Goal: Task Accomplishment & Management: Manage account settings

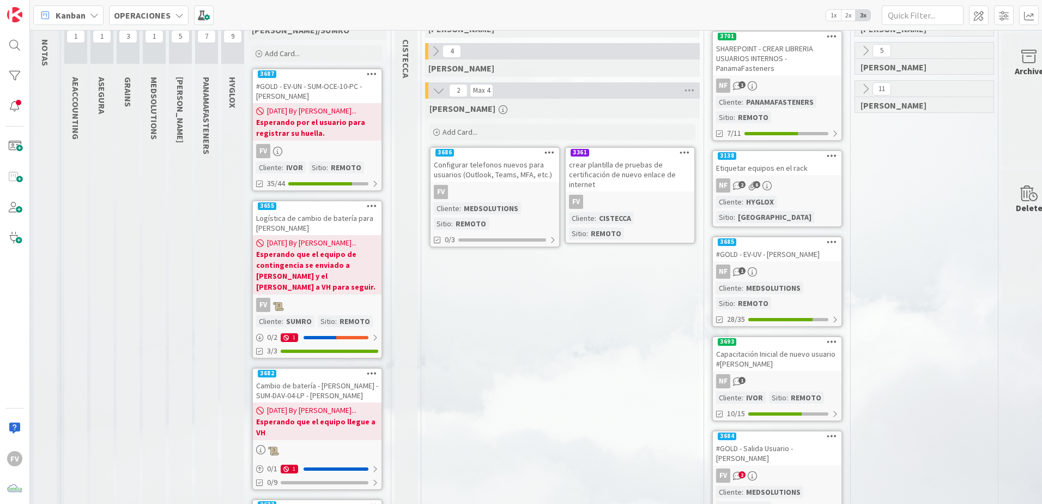
scroll to position [55, 0]
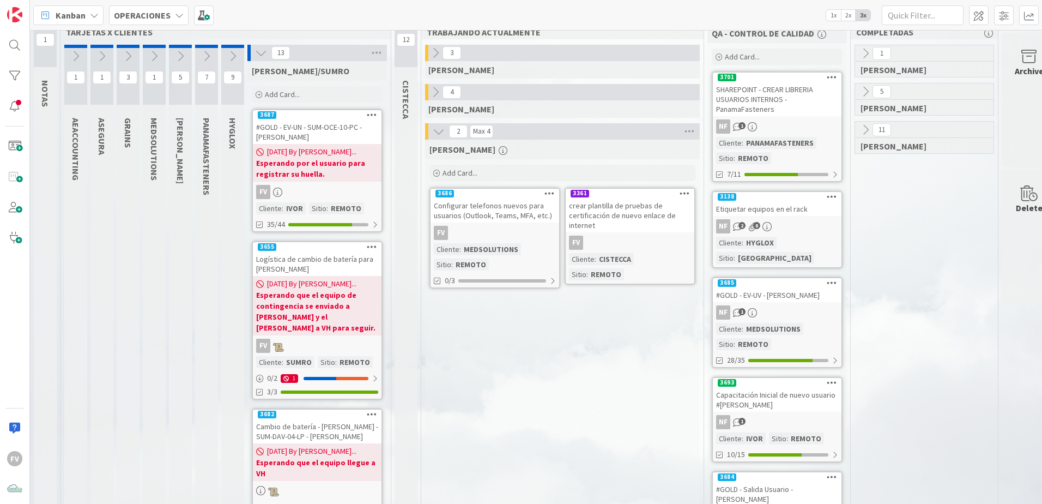
scroll to position [0, 0]
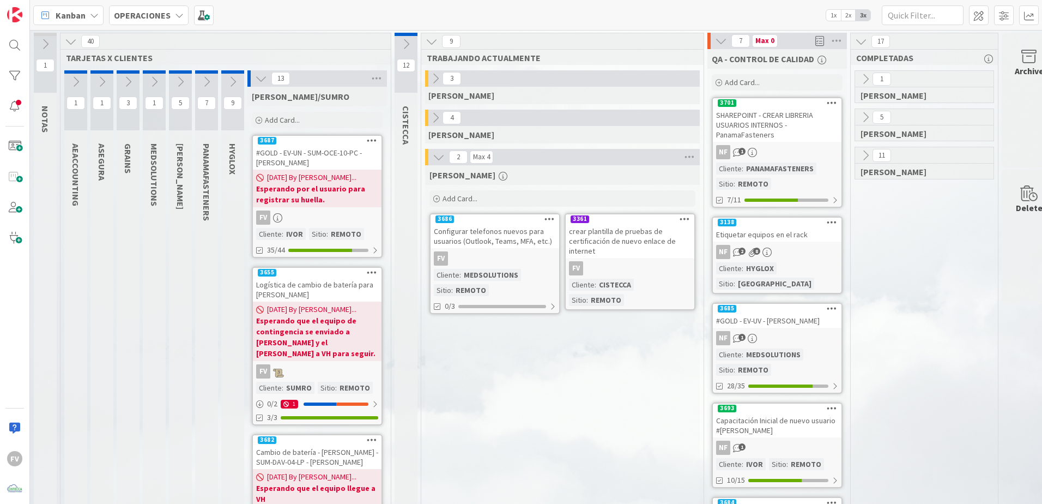
click at [255, 81] on icon at bounding box center [261, 78] width 12 height 12
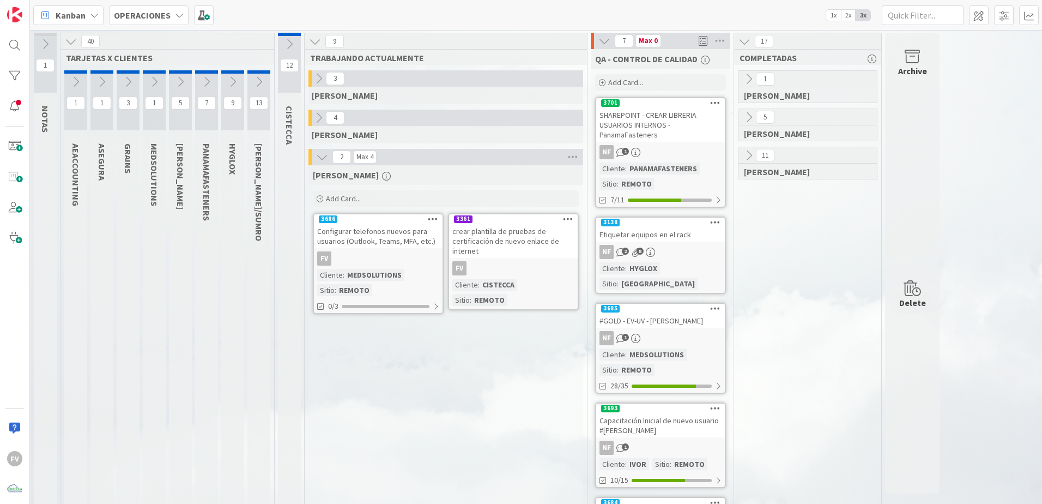
click at [429, 250] on link "3686 Configurar telefonos nuevos para usuarios (Outlook, Teams, MFA, etc.) FV C…" at bounding box center [378, 263] width 131 height 101
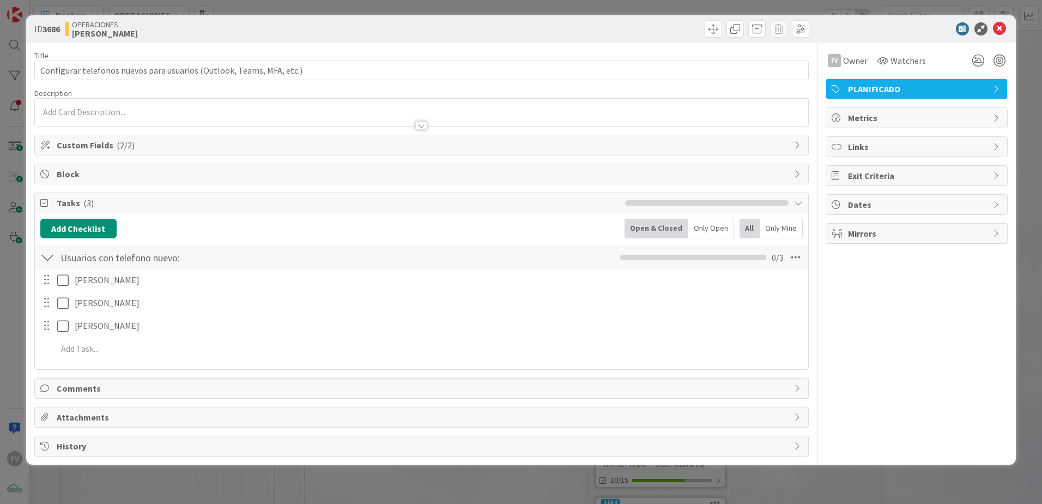
click at [83, 179] on span "Block" at bounding box center [423, 173] width 732 height 13
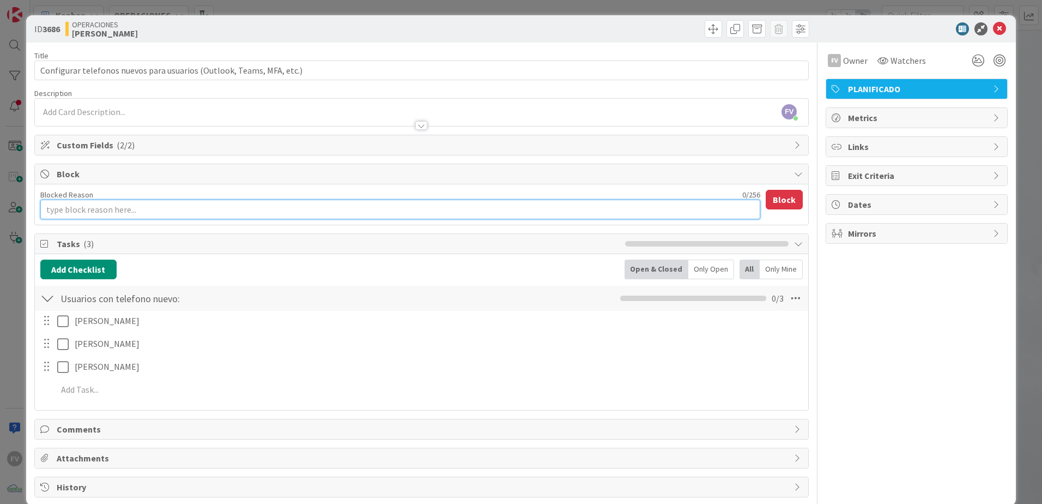
click at [95, 205] on textarea "Blocked Reason" at bounding box center [400, 209] width 720 height 20
type textarea "x"
type textarea "E"
type textarea "x"
type textarea "Es"
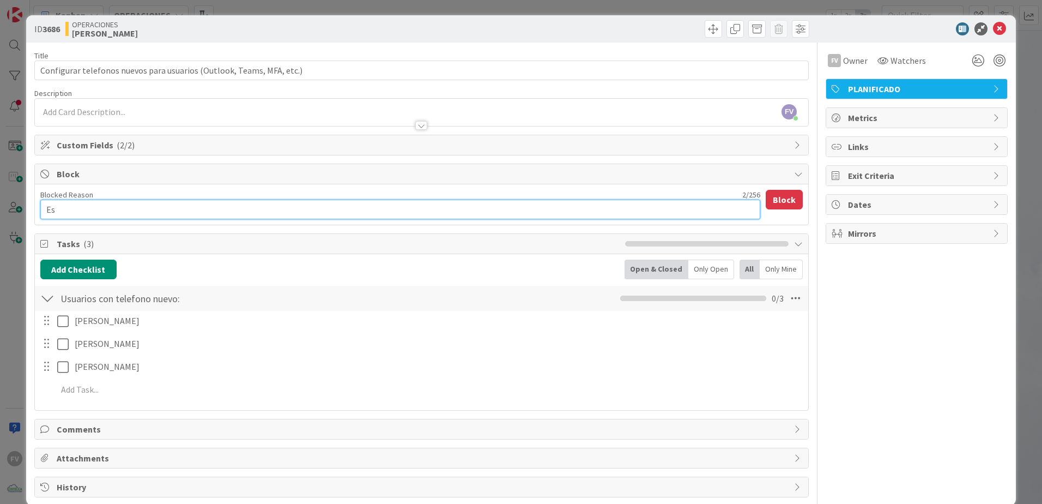
type textarea "x"
type textarea "Esp"
type textarea "x"
type textarea "Espe"
type textarea "x"
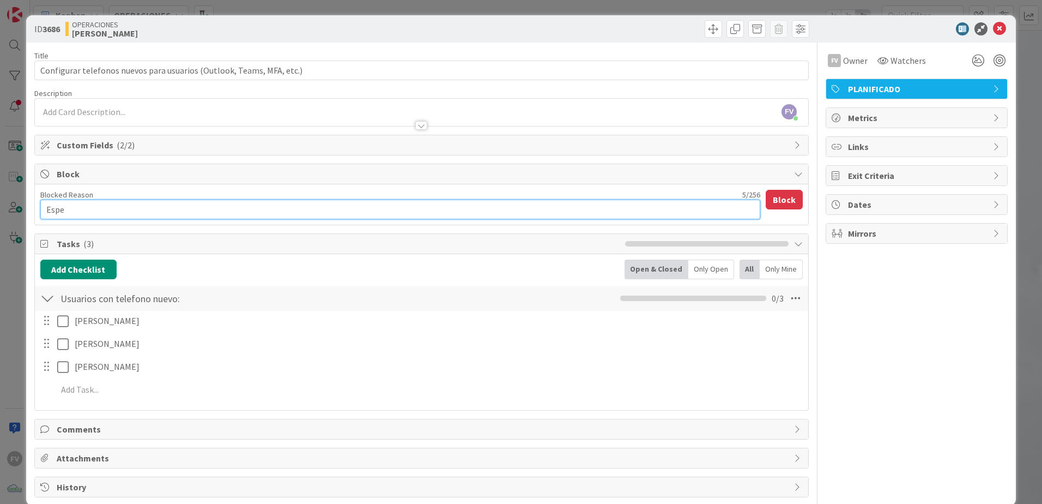
type textarea "Esper"
type textarea "x"
type textarea "Espera"
type textarea "x"
type textarea "Esperan"
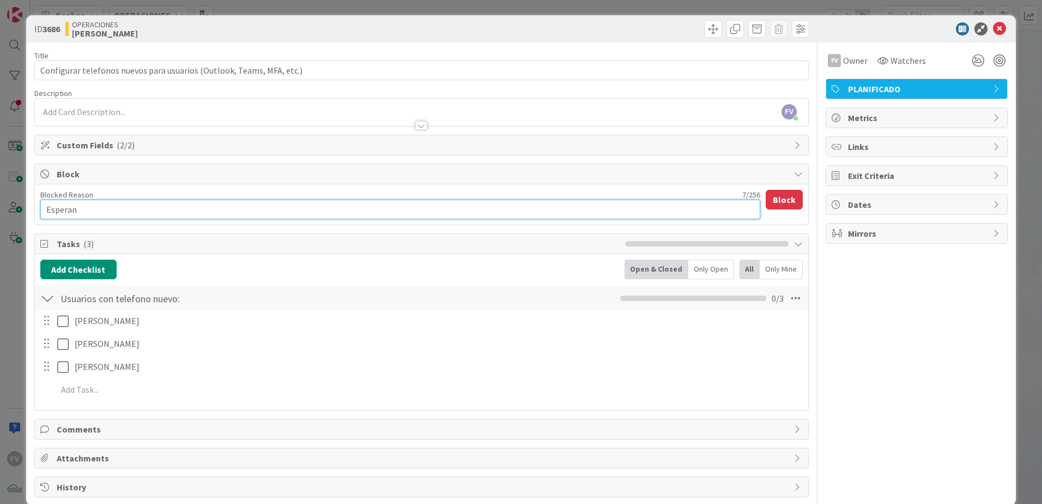
type textarea "x"
type textarea "Esperand"
type textarea "x"
type textarea "Esperando"
type textarea "x"
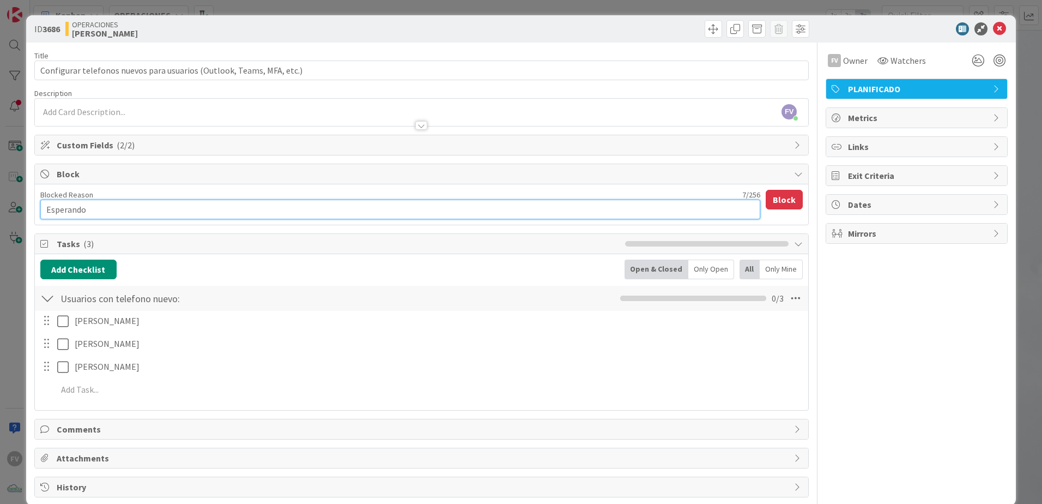
type textarea "Esperando"
type textarea "x"
type textarea "Esperando r"
type textarea "x"
type textarea "Esperando re"
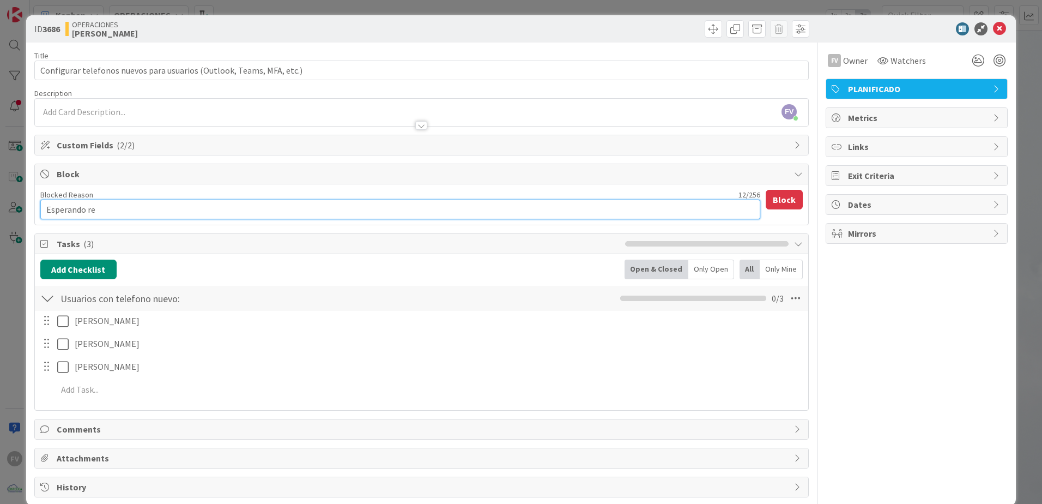
type textarea "x"
type textarea "Esperando res"
type textarea "x"
type textarea "Esperando resp"
type textarea "x"
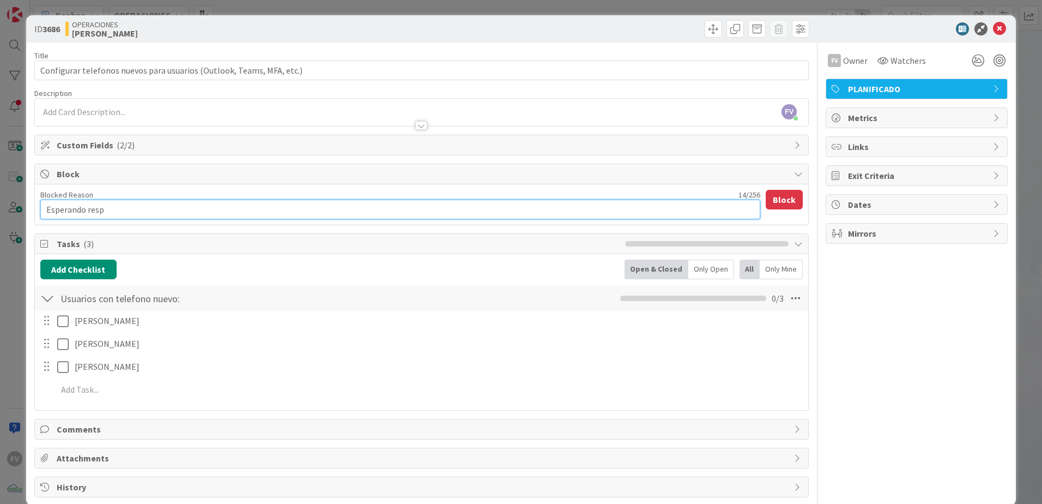
type textarea "Esperando respu"
type textarea "x"
type textarea "Esperando respue"
type textarea "x"
type textarea "Esperando respues"
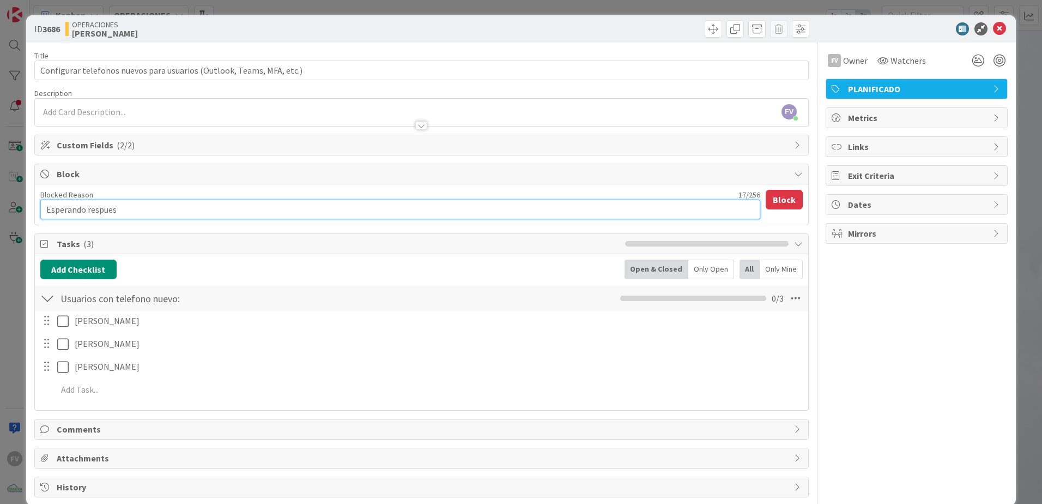
type textarea "x"
type textarea "Esperando respuest"
type textarea "x"
type textarea "Esperando respuesta"
type textarea "x"
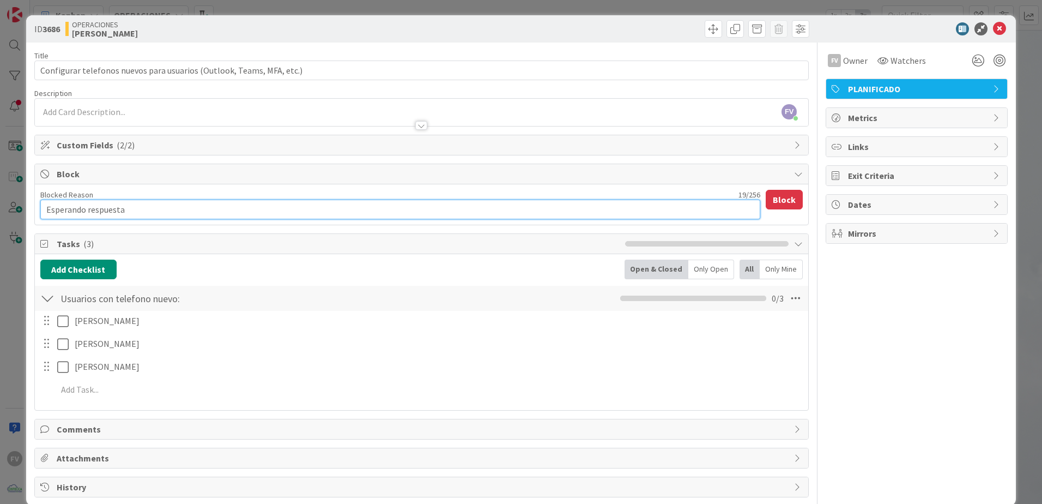
type textarea "Esperando respuesta"
type textarea "x"
type textarea "Esperando respuesta d"
type textarea "x"
type textarea "Esperando respuesta de"
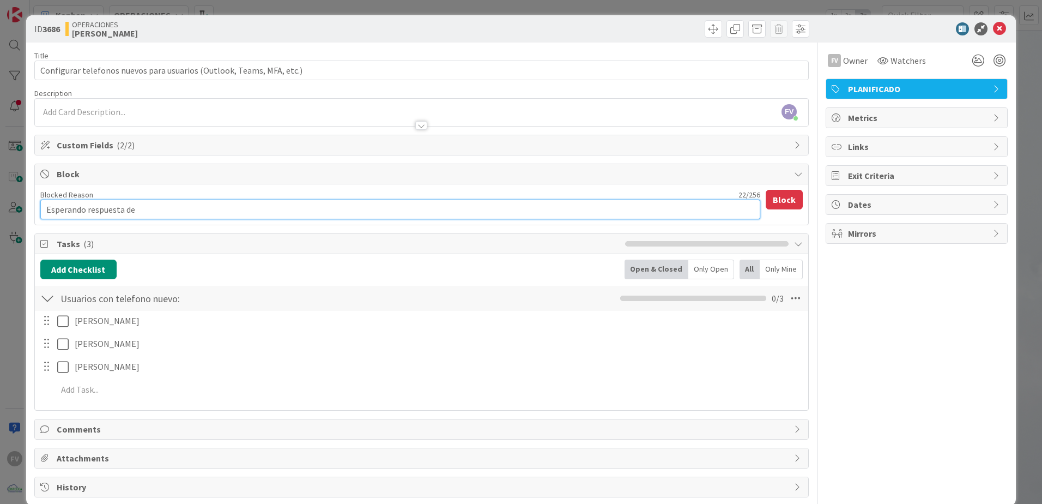
type textarea "x"
type textarea "Esperando respuesta de"
type textarea "x"
type textarea "Esperando respuesta de M"
type textarea "x"
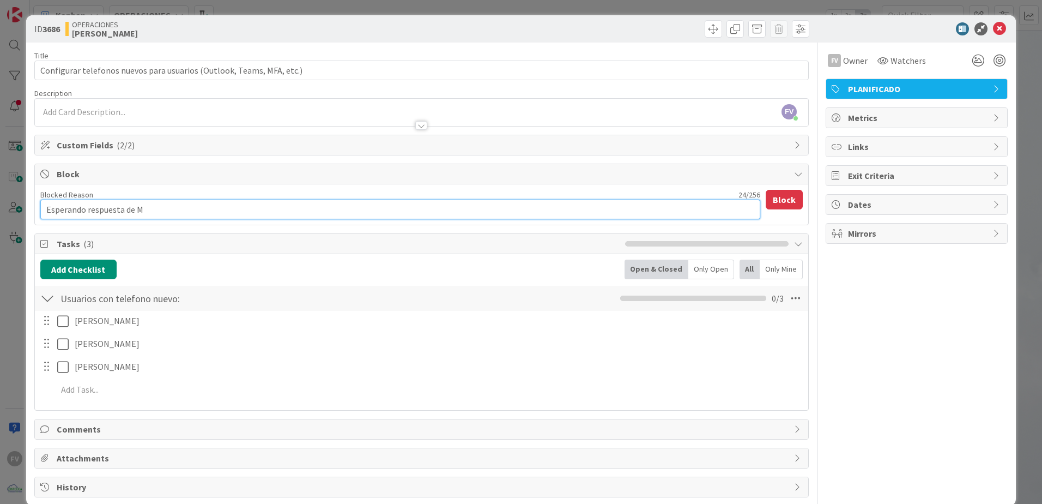
type textarea "Esperando respuesta de Ma"
type textarea "x"
type textarea "Esperando respuesta de May"
type textarea "x"
type textarea "Esperando respuesta de Mayl"
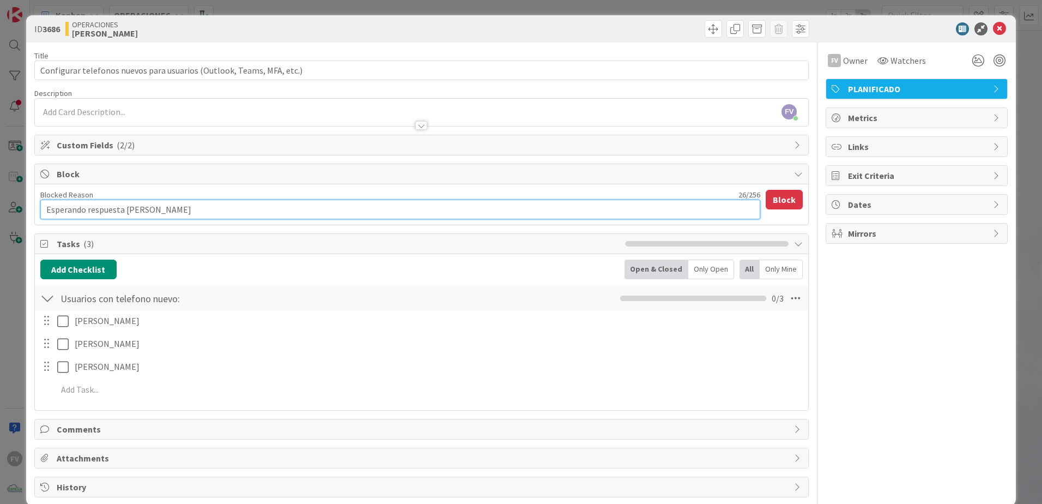
type textarea "x"
type textarea "Esperando respuesta de Mayli"
type textarea "x"
type textarea "Esperando respuesta de Maylin"
type textarea "x"
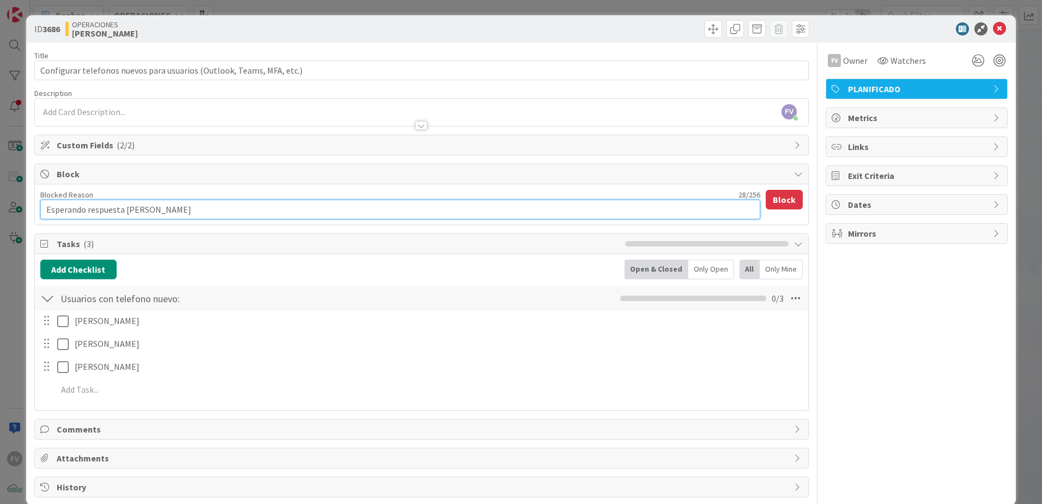
type textarea "Esperando respuesta de Maylin"
type textarea "x"
type textarea "Esperando respuesta de Maylin y"
type textarea "x"
type textarea "Esperando respuesta de Maylin y"
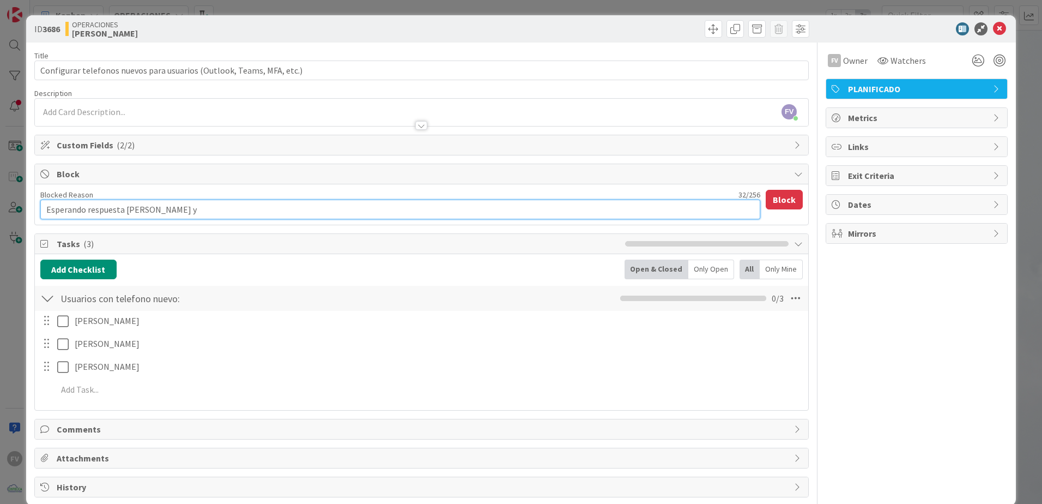
type textarea "x"
type textarea "Esperando respuesta de Maylin y D"
type textarea "x"
type textarea "Esperando respuesta de Maylin y Dh"
type textarea "x"
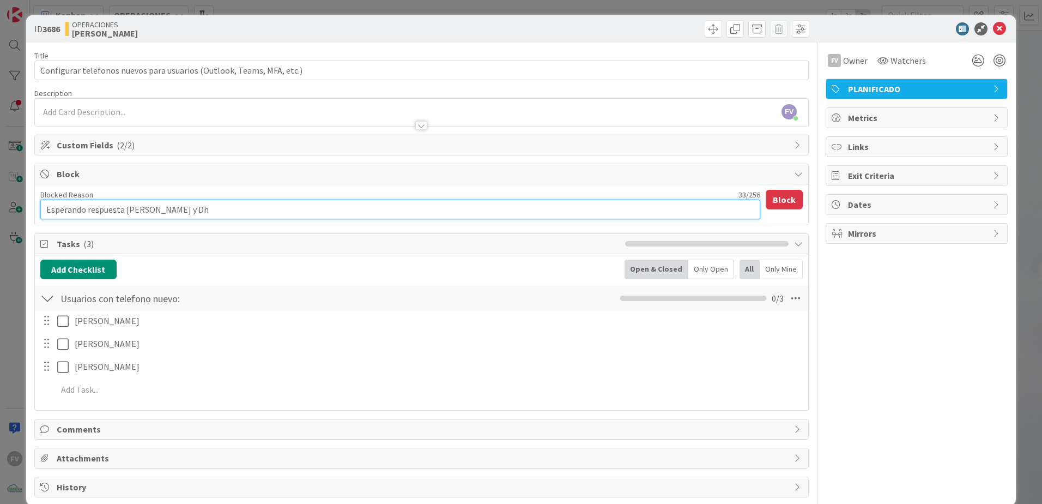
type textarea "Esperando respuesta de Maylin y Dhe"
type textarea "x"
type textarea "Esperando respuesta de Maylin y Dher"
type textarea "x"
type textarea "Esperando respuesta de Maylin y Dheri"
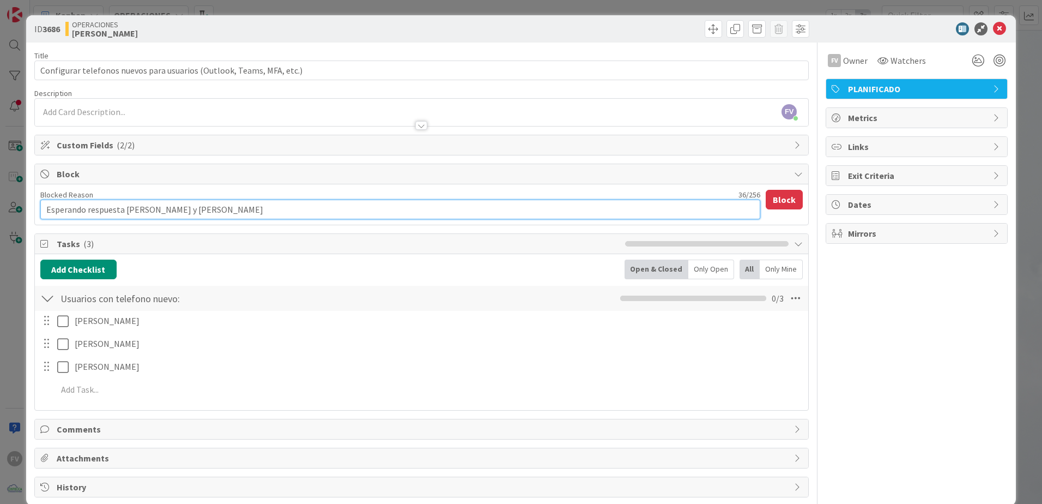
type textarea "x"
type textarea "Esperando respuesta de Maylin y Dheria"
type textarea "x"
type textarea "Esperando respuesta de Maylin y Dherian"
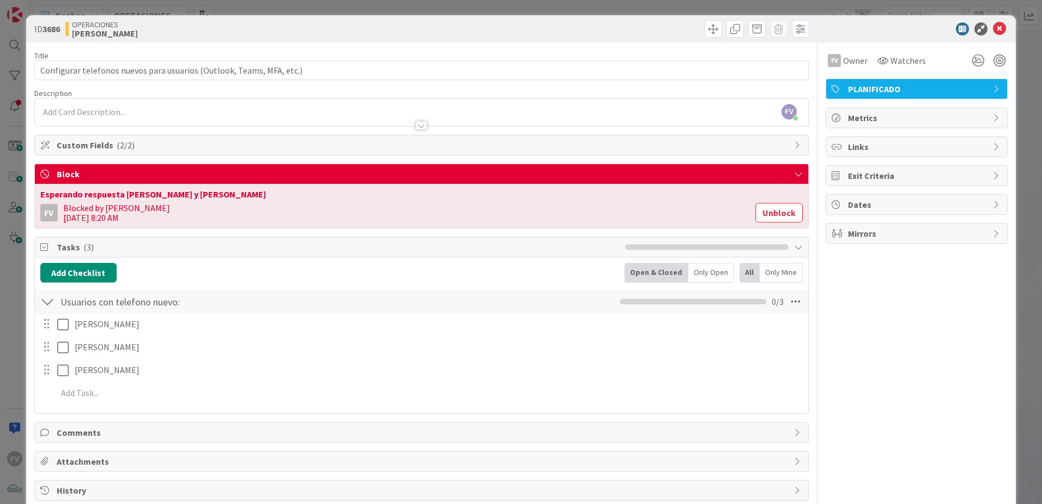
click at [514, 110] on div "ID 3686 OPERACIONES FERNANDO Title 69 / 128 Configurar telefonos nuevos para us…" at bounding box center [521, 252] width 1042 height 504
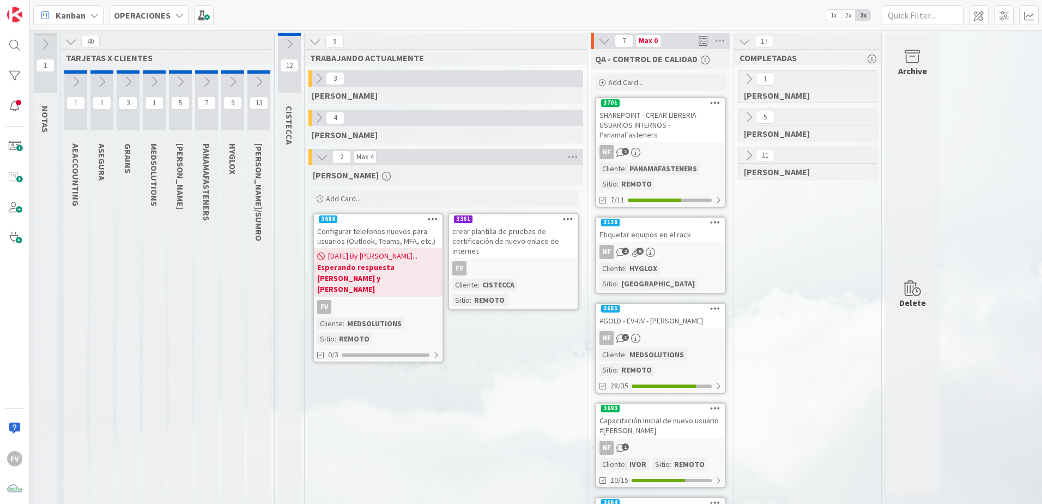
click at [488, 252] on div "crear plantilla de pruebas de certificación de nuevo enlace de internet" at bounding box center [513, 241] width 129 height 34
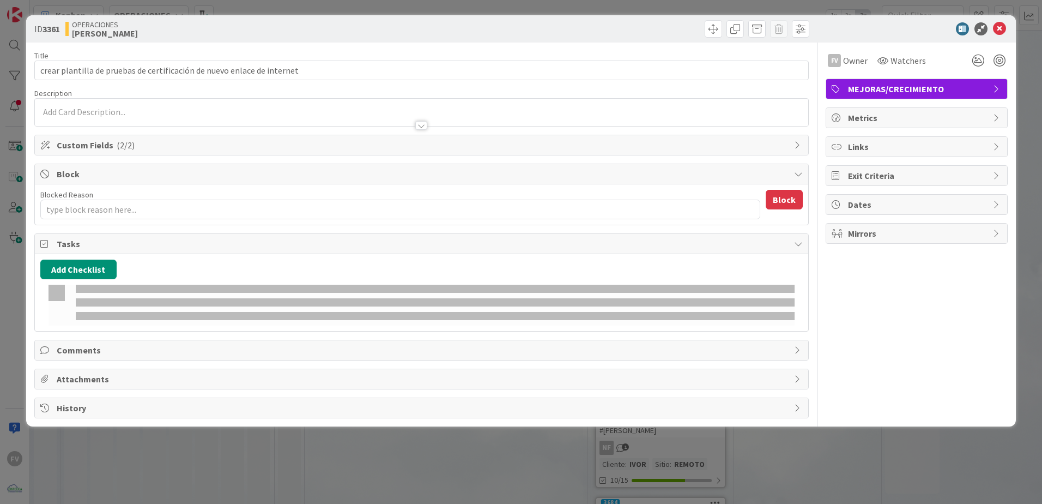
type textarea "x"
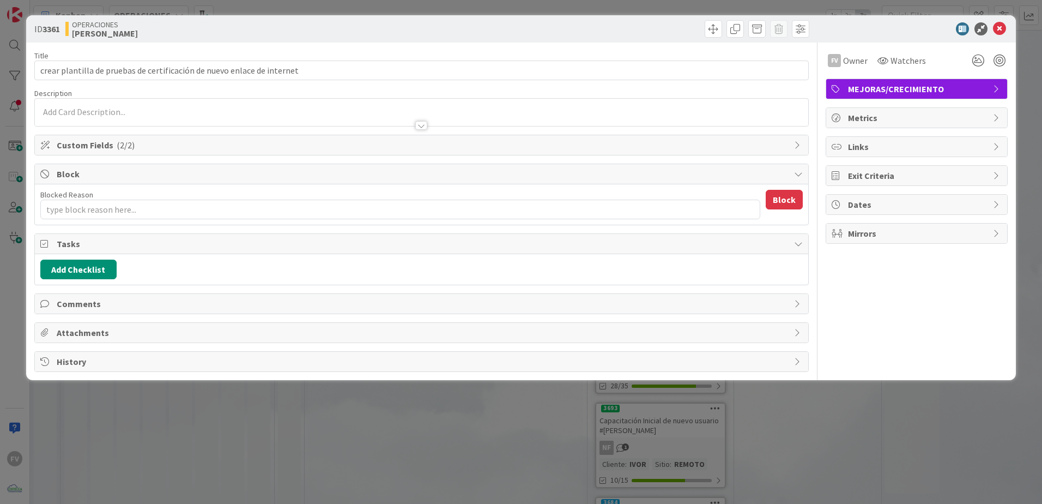
click at [514, 314] on div "ID 3361 OPERACIONES FERNANDO Title 71 / 128 crear plantilla de pruebas de certi…" at bounding box center [521, 252] width 1042 height 504
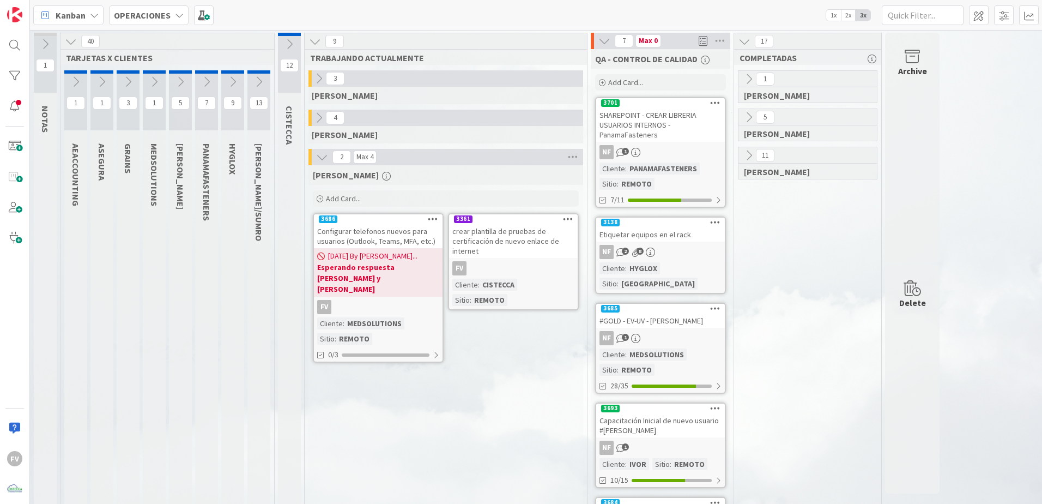
click at [255, 72] on div at bounding box center [258, 71] width 23 height 3
click at [264, 90] on div "13" at bounding box center [258, 100] width 23 height 60
click at [257, 88] on button at bounding box center [258, 82] width 23 height 16
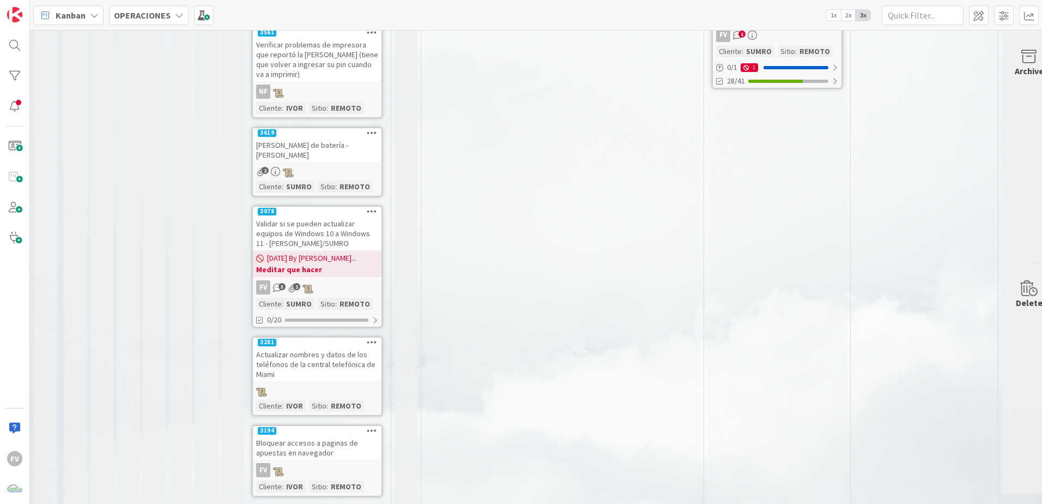
scroll to position [711, 0]
click at [301, 314] on link "Show More (3)" at bounding box center [317, 513] width 131 height 17
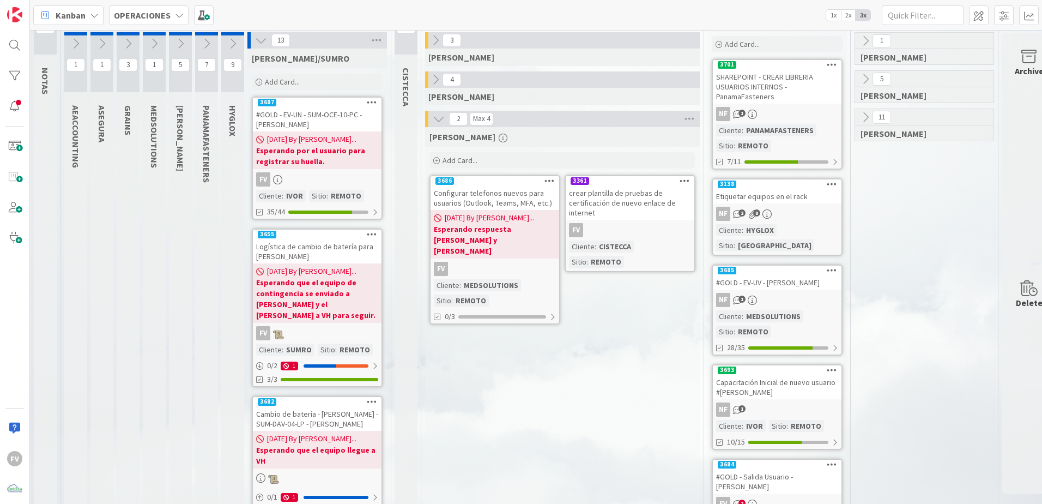
scroll to position [0, 0]
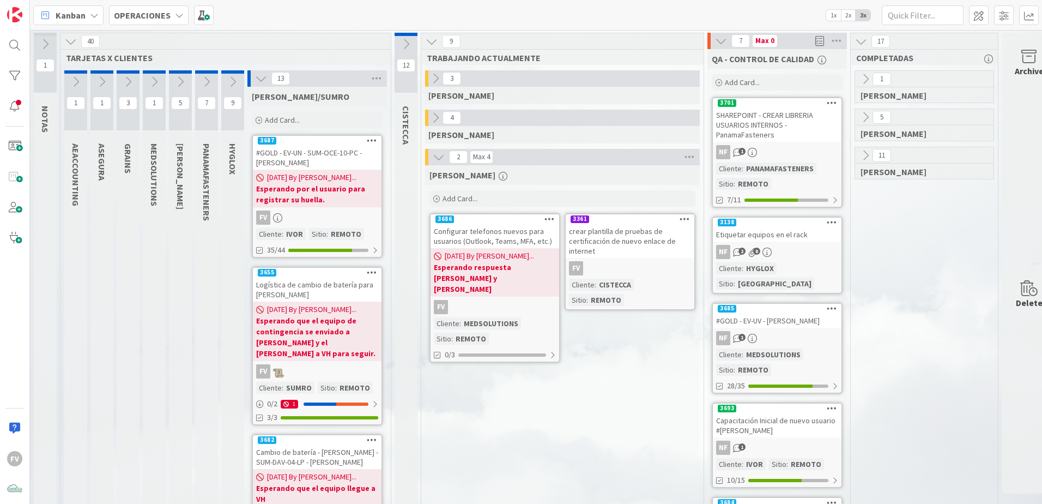
click at [261, 84] on button at bounding box center [261, 78] width 14 height 14
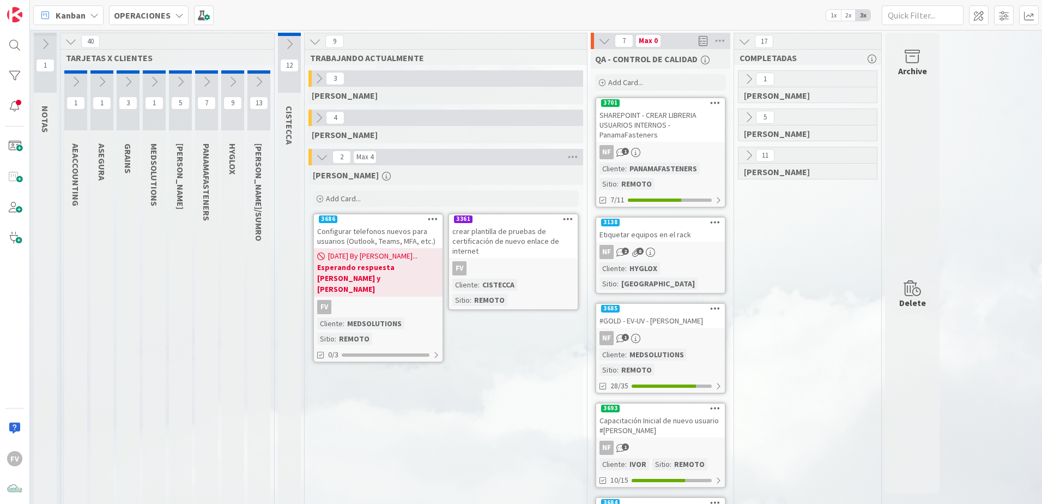
click at [514, 74] on div "Archive" at bounding box center [912, 147] width 55 height 229
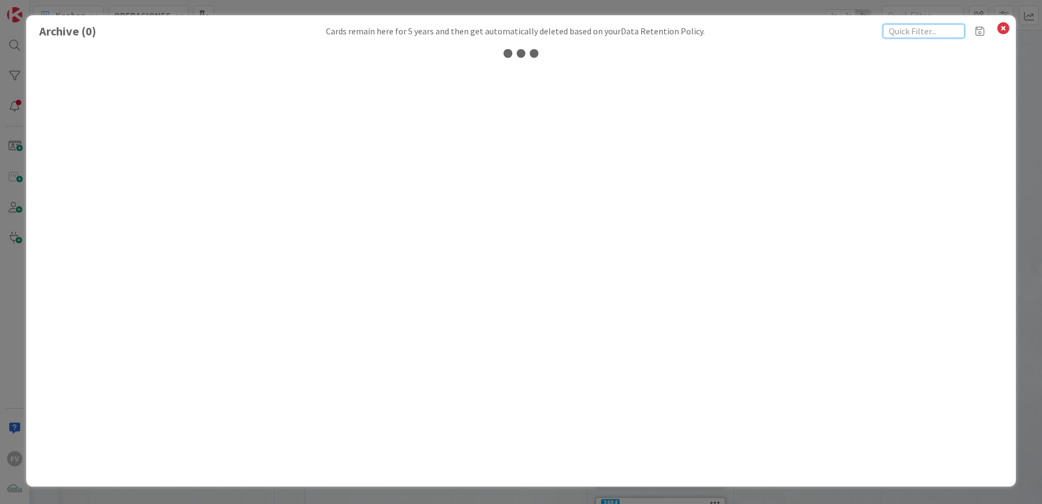
click at [514, 31] on input "text" at bounding box center [924, 31] width 82 height 14
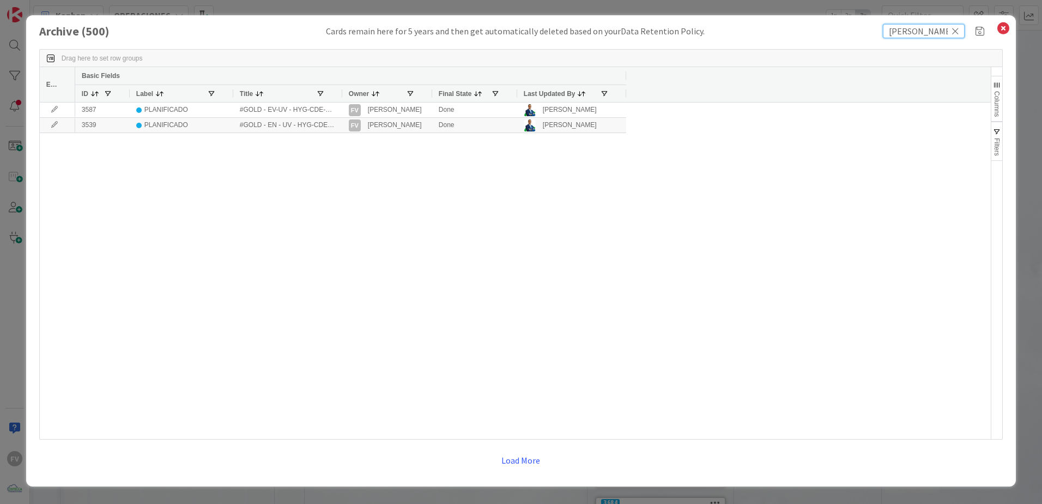
type input "kathia"
click at [342, 90] on div at bounding box center [342, 93] width 4 height 17
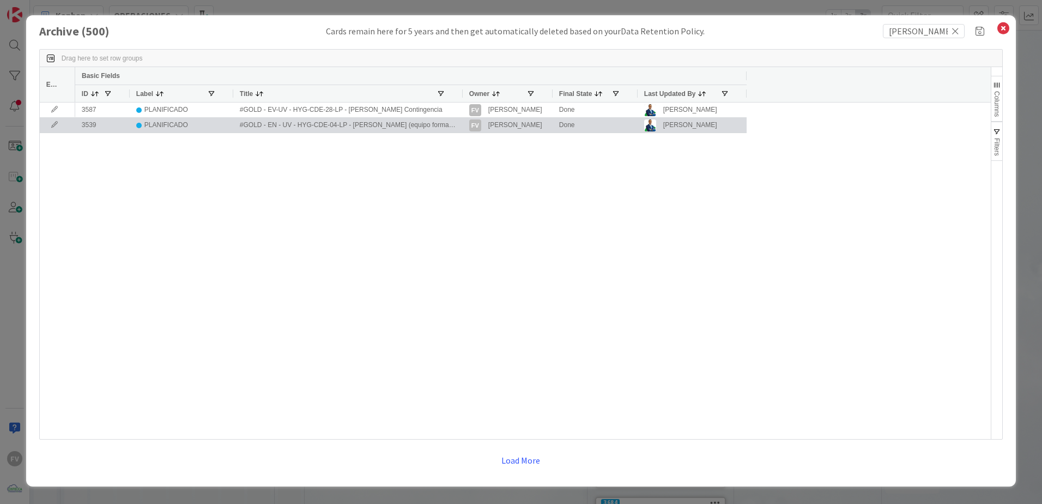
click at [55, 128] on icon at bounding box center [54, 125] width 16 height 7
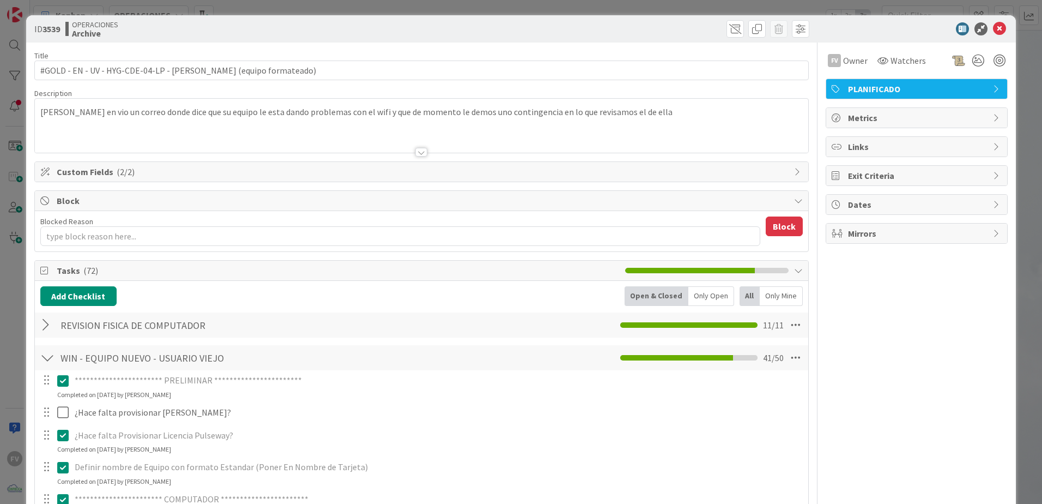
type textarea "x"
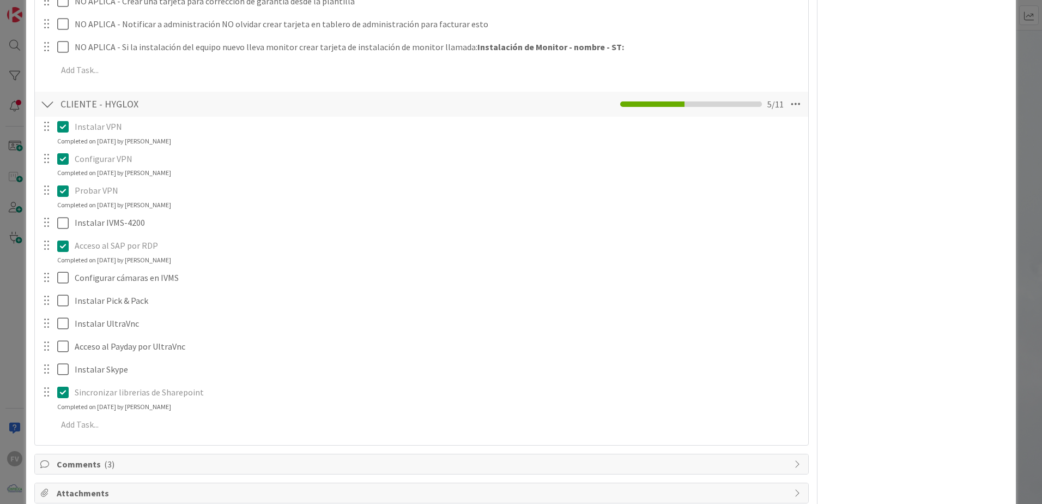
scroll to position [1905, 0]
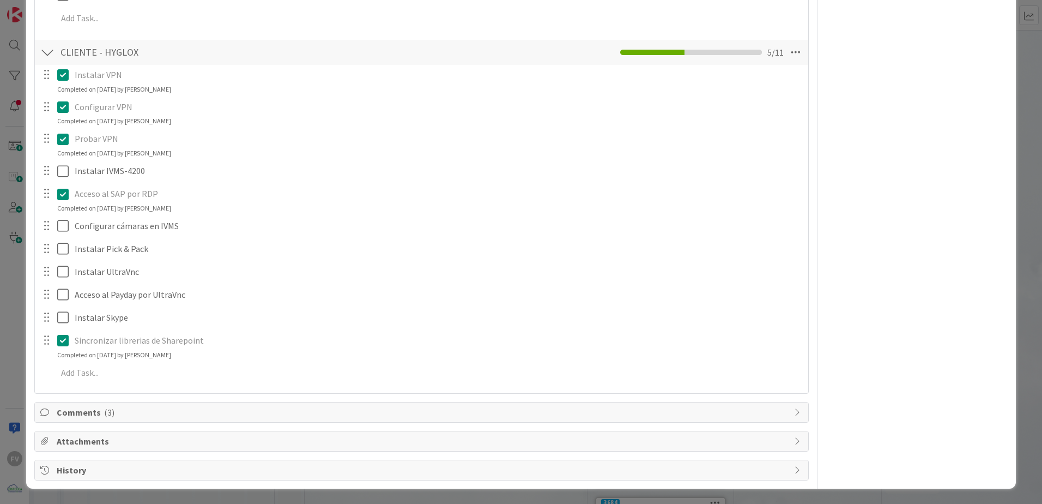
click at [3, 197] on div "**********" at bounding box center [521, 252] width 1042 height 504
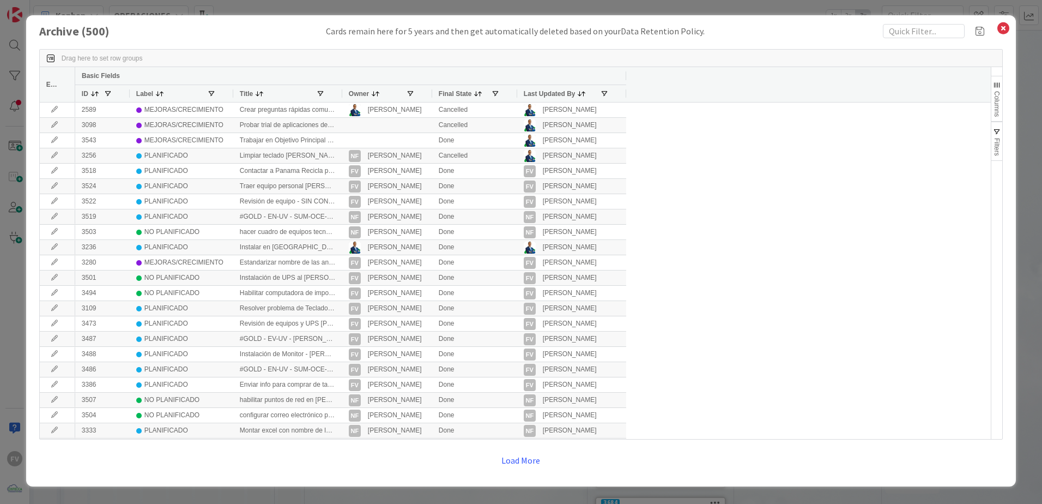
click at [514, 112] on div "Archive ( 500 ) Cards remain here for 5 years and then get automatically delete…" at bounding box center [521, 252] width 1042 height 504
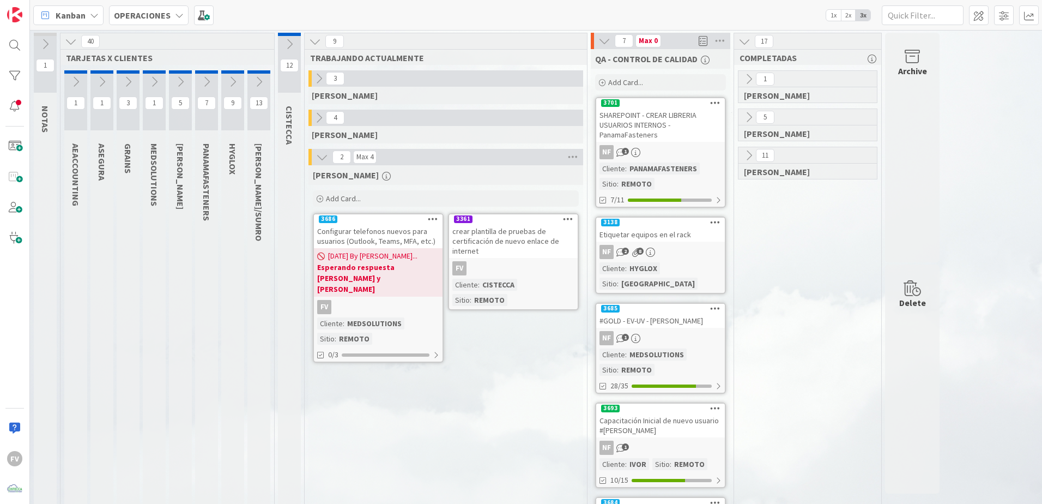
click at [174, 87] on button at bounding box center [180, 82] width 23 height 16
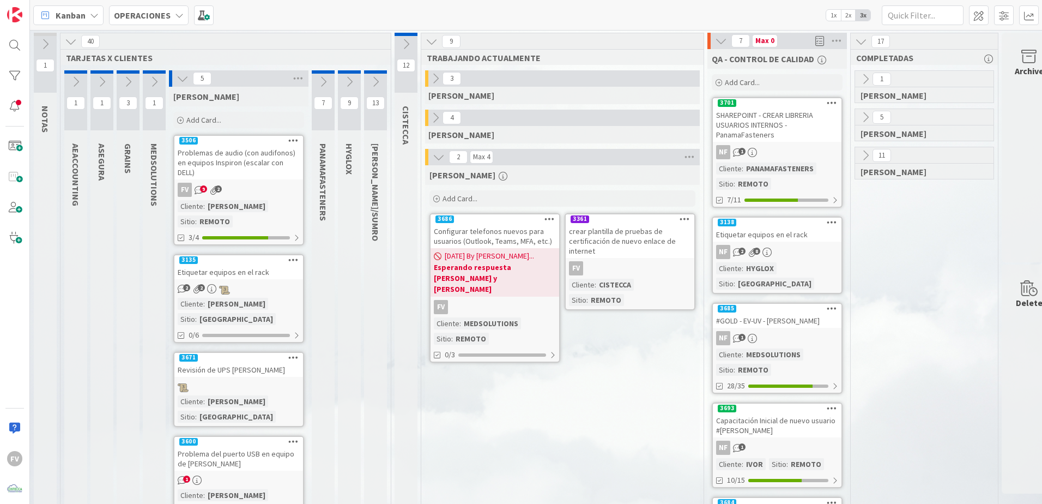
click at [177, 82] on button at bounding box center [182, 78] width 14 height 14
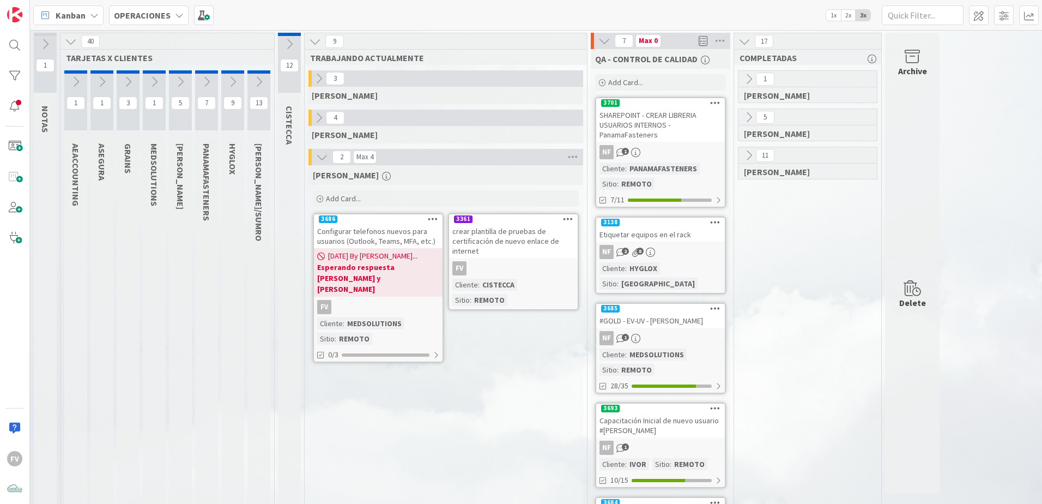
click at [181, 85] on icon at bounding box center [180, 82] width 12 height 12
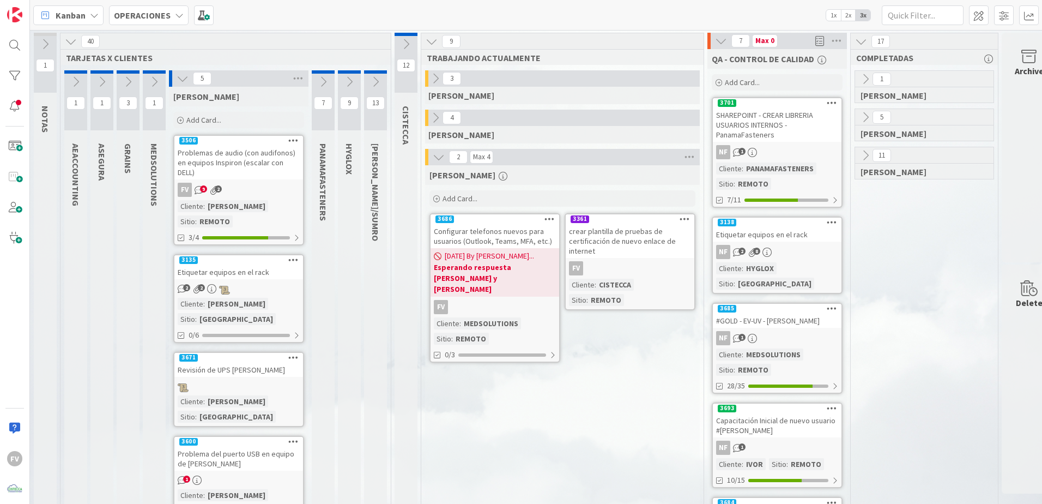
click at [179, 74] on icon at bounding box center [183, 78] width 12 height 12
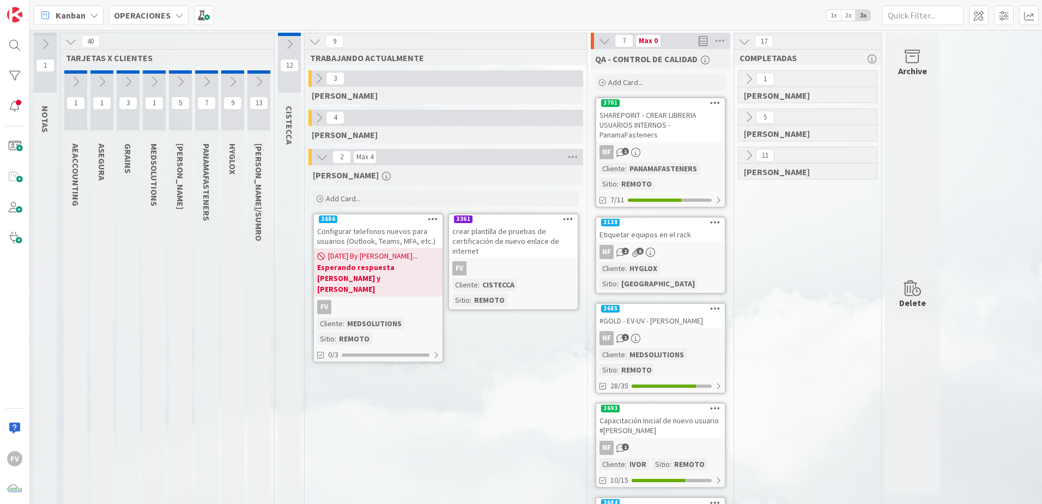
click at [147, 77] on button at bounding box center [154, 82] width 23 height 16
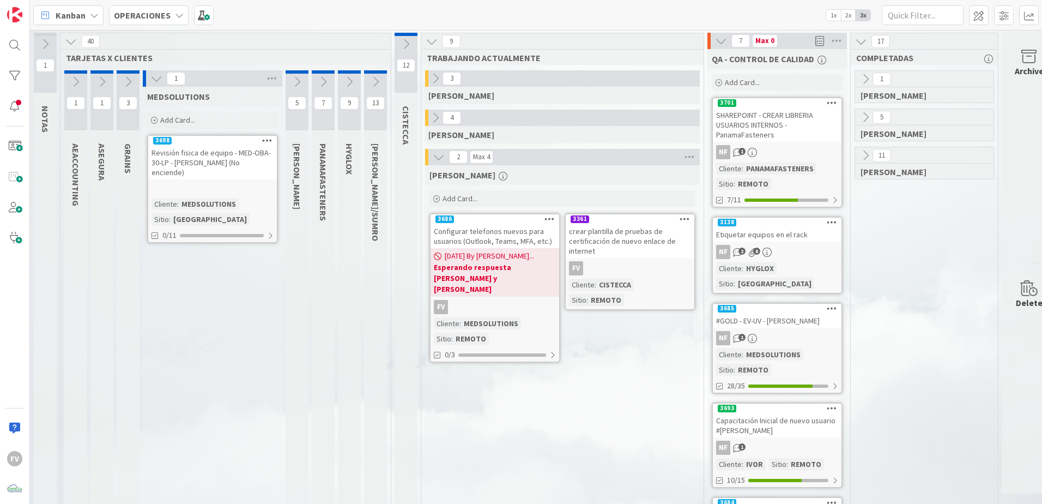
click at [153, 79] on icon at bounding box center [156, 78] width 12 height 12
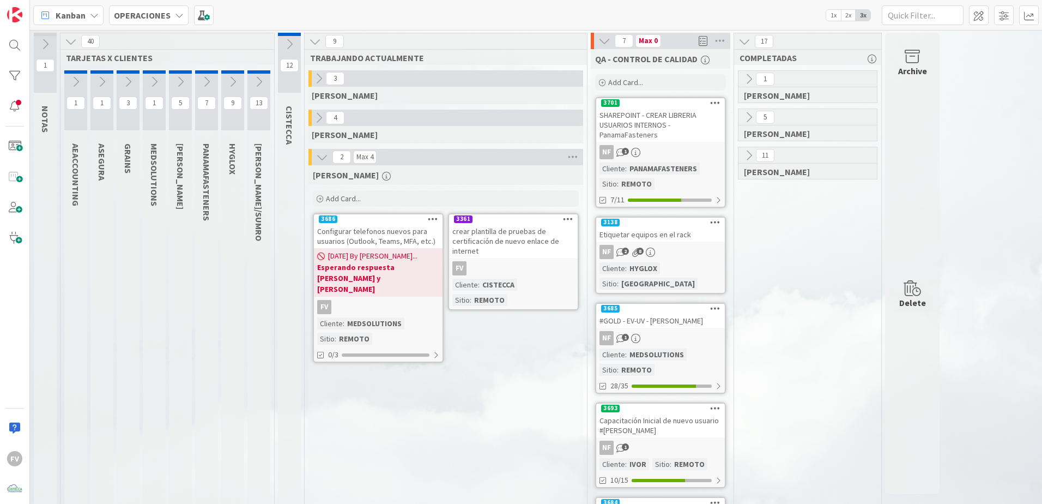
click at [153, 79] on icon at bounding box center [154, 82] width 12 height 12
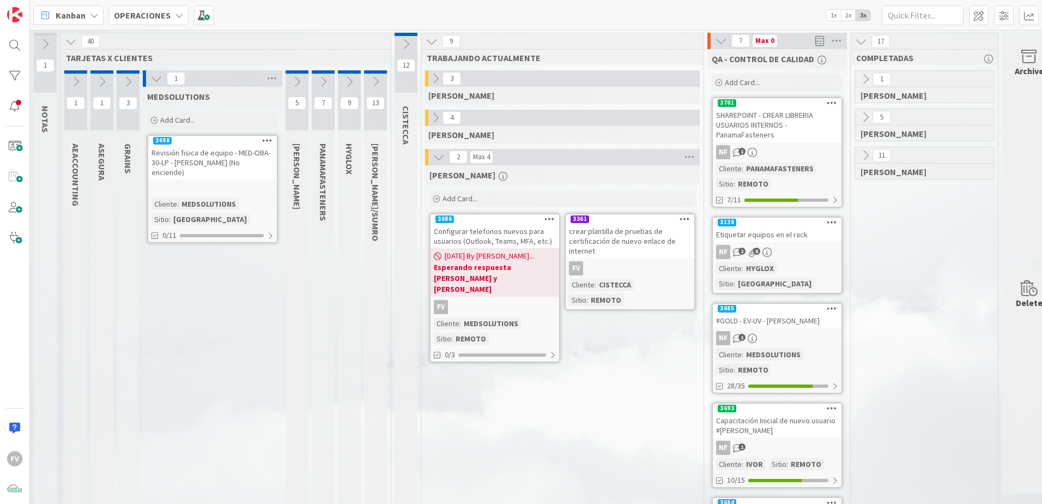
click at [153, 79] on icon at bounding box center [156, 78] width 12 height 12
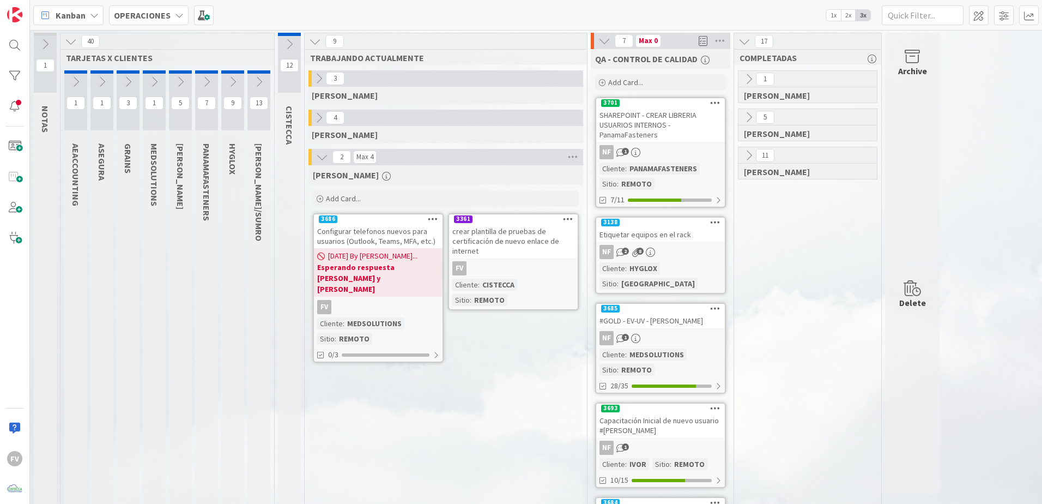
click at [125, 81] on icon at bounding box center [128, 82] width 12 height 12
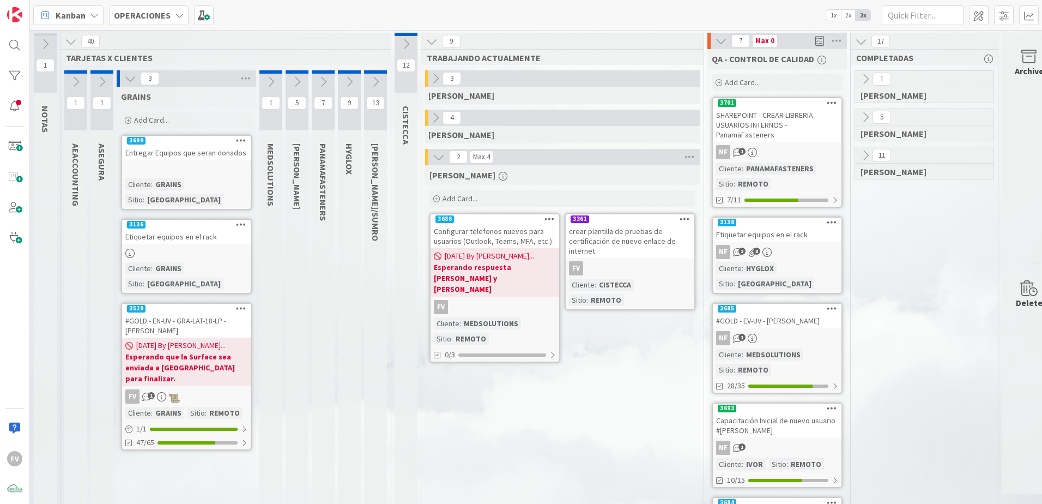
click at [125, 81] on icon at bounding box center [130, 78] width 12 height 12
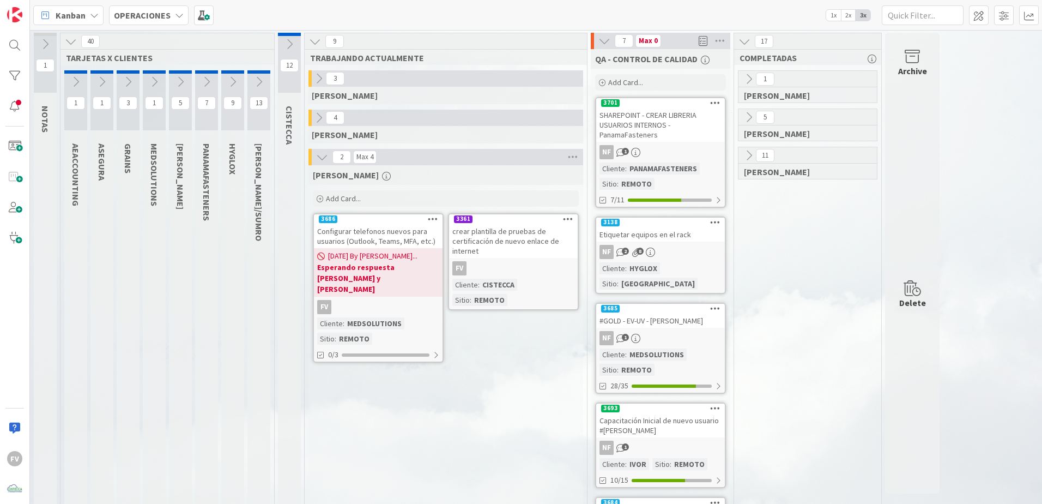
click at [224, 81] on button at bounding box center [232, 82] width 23 height 16
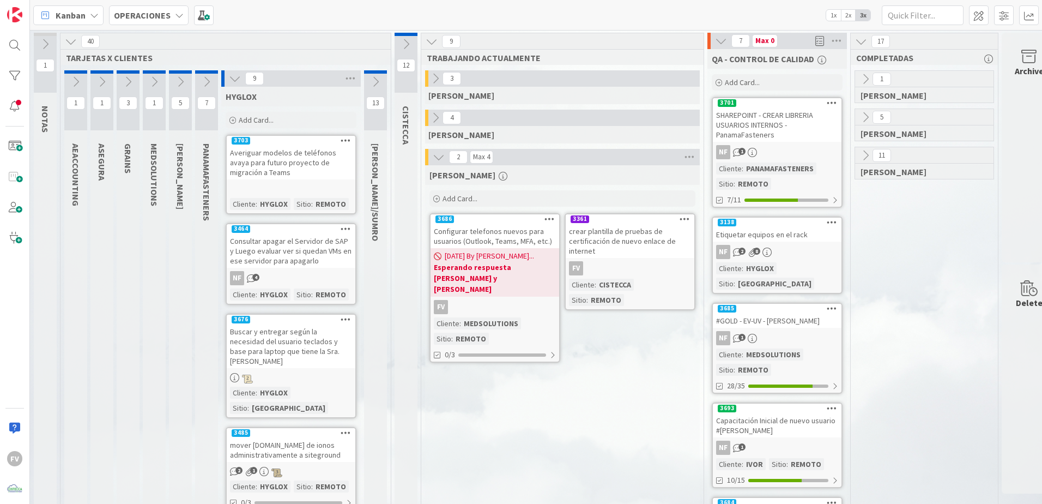
click at [234, 82] on icon at bounding box center [235, 78] width 12 height 12
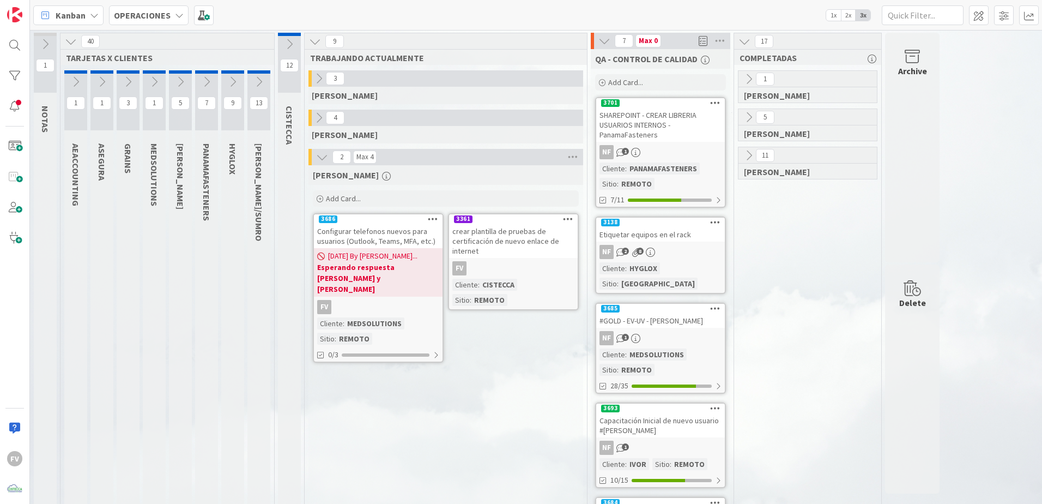
click at [129, 80] on icon at bounding box center [128, 82] width 12 height 12
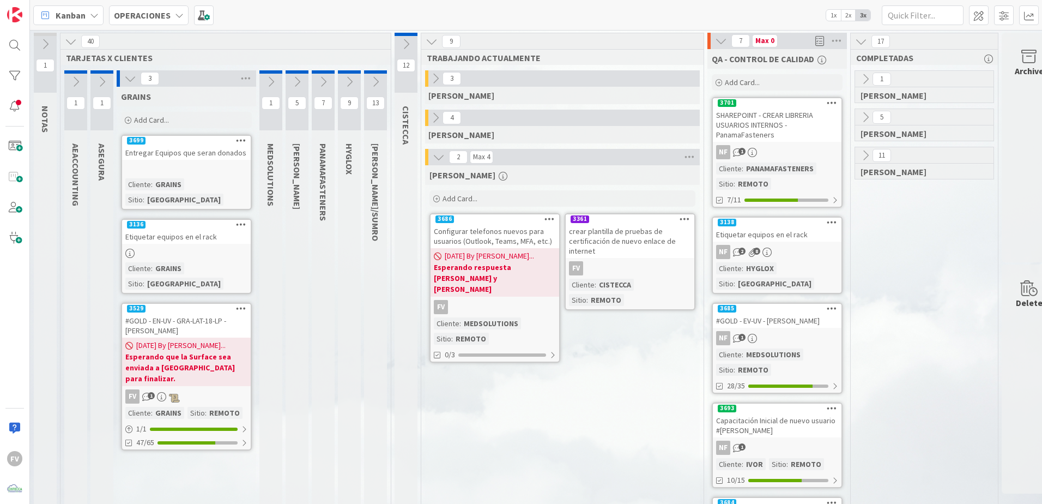
click at [129, 80] on icon at bounding box center [130, 78] width 12 height 12
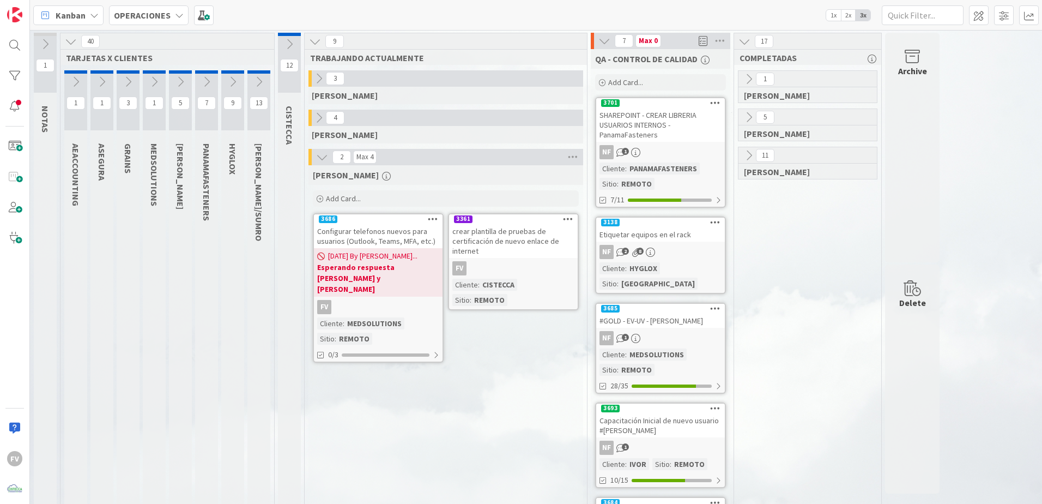
click at [100, 83] on icon at bounding box center [102, 82] width 12 height 12
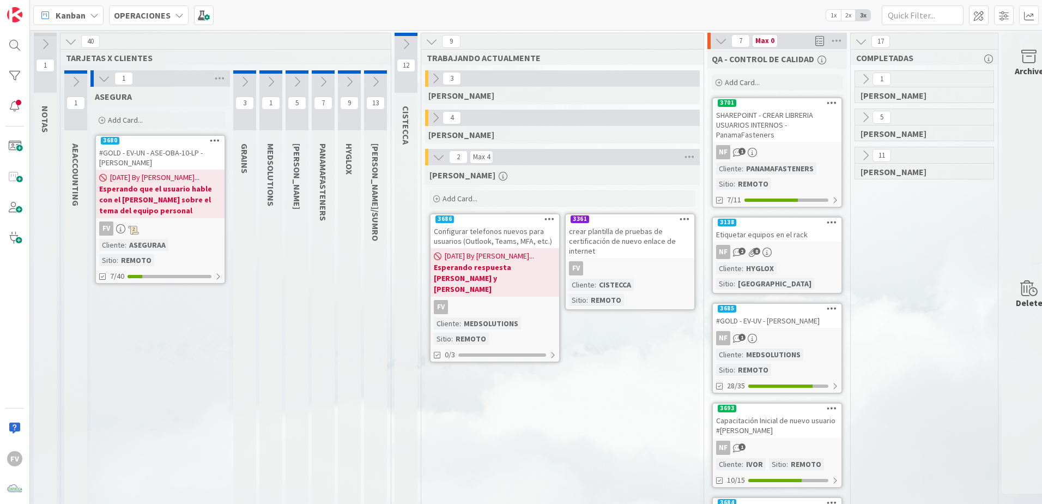
click at [100, 83] on icon at bounding box center [104, 78] width 12 height 12
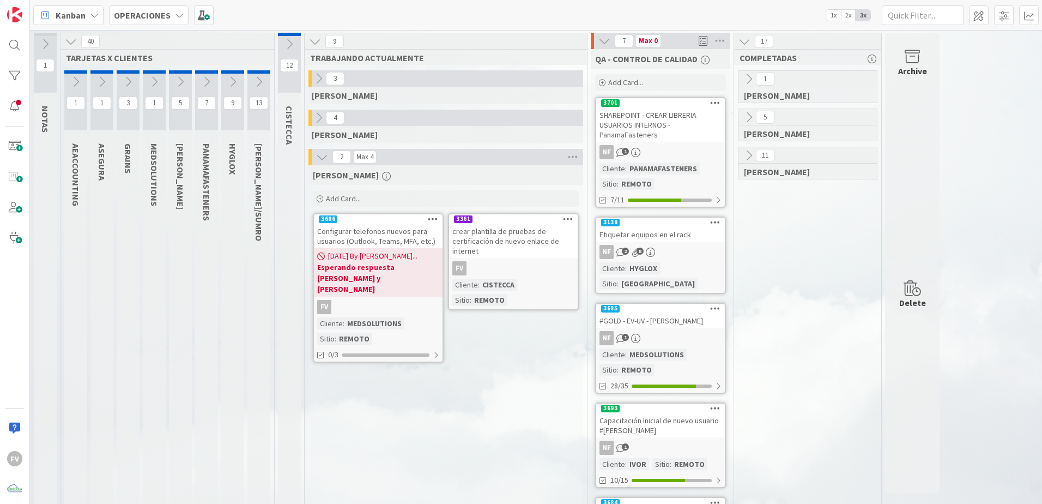
click at [130, 86] on icon at bounding box center [128, 82] width 12 height 12
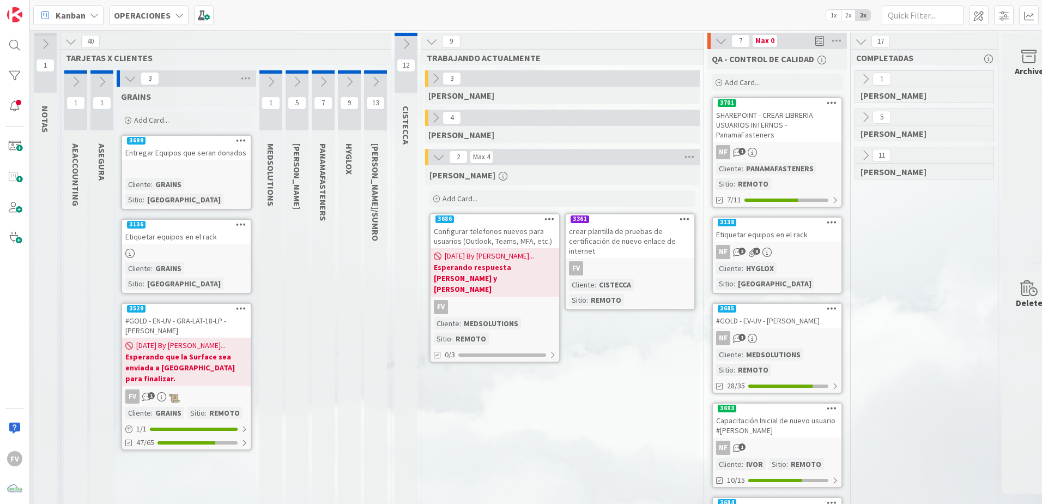
click at [128, 81] on icon at bounding box center [130, 78] width 12 height 12
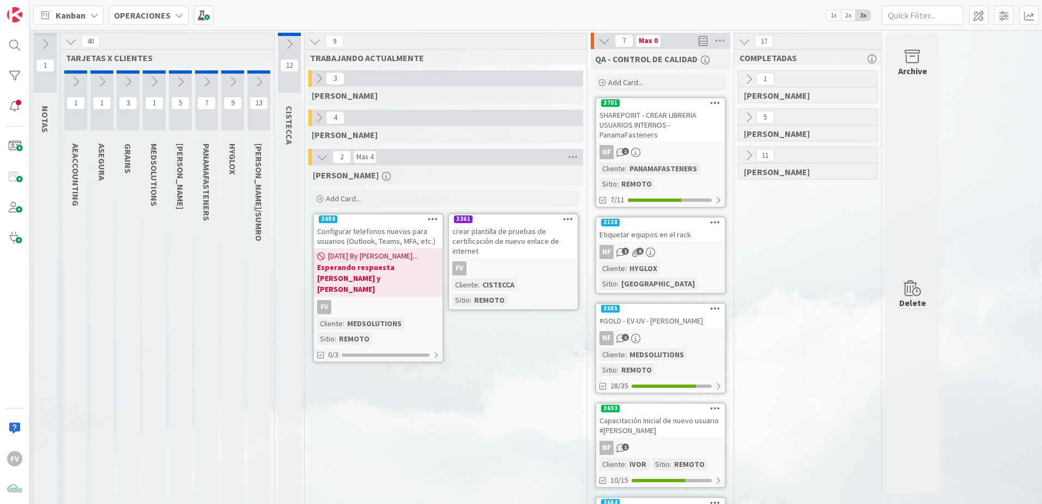
click at [256, 82] on icon at bounding box center [259, 82] width 12 height 12
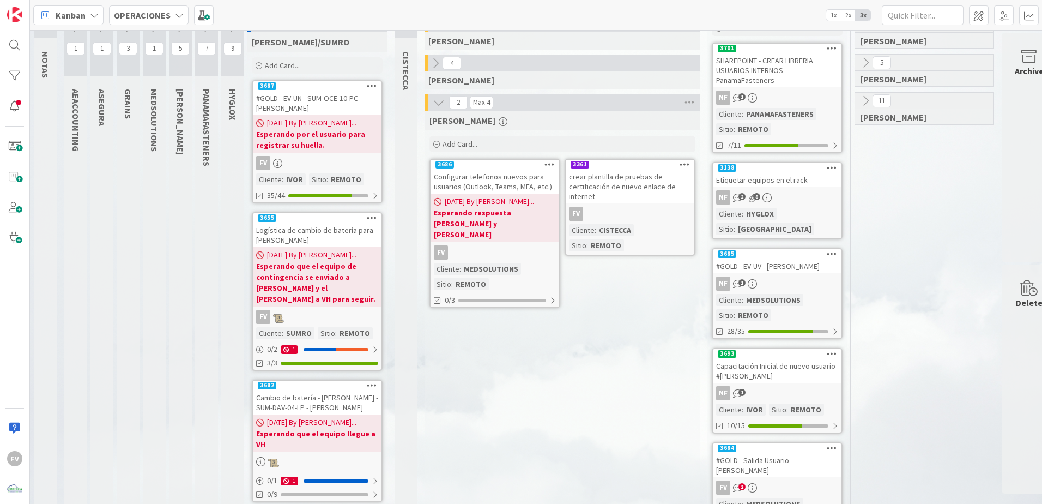
scroll to position [109, 0]
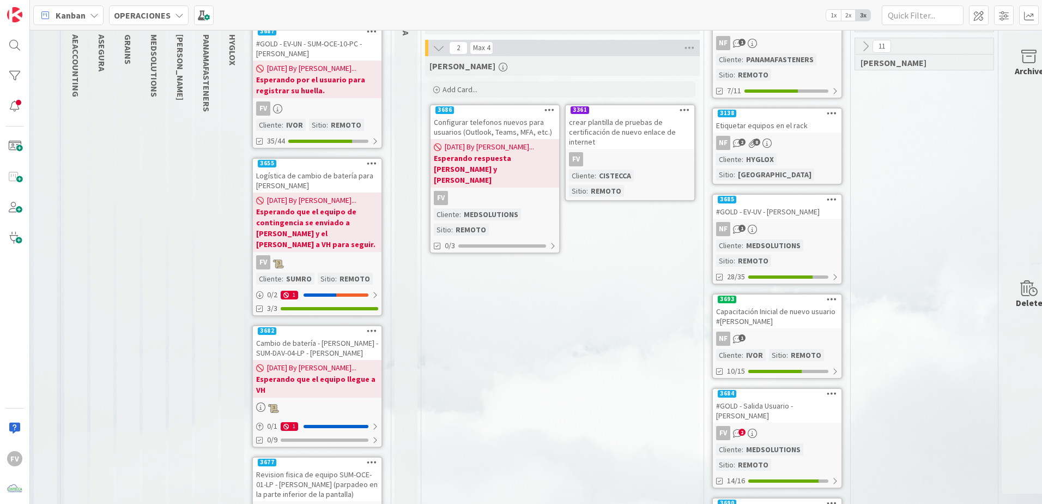
click at [317, 206] on b "Esperando que el equipo de contingencia se enviado a David y el de Luis llegue …" at bounding box center [317, 228] width 122 height 44
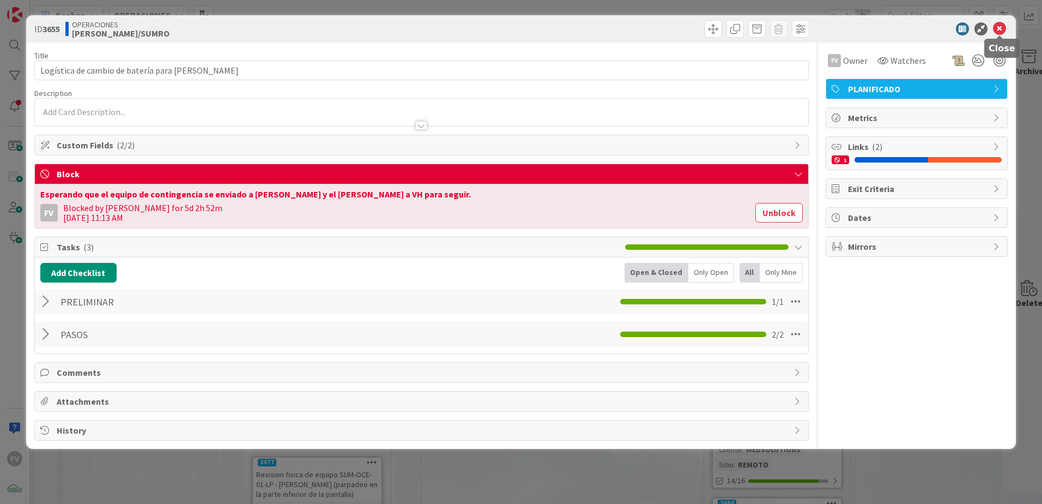
click at [514, 25] on icon at bounding box center [999, 28] width 13 height 13
